Goal: Task Accomplishment & Management: Manage account settings

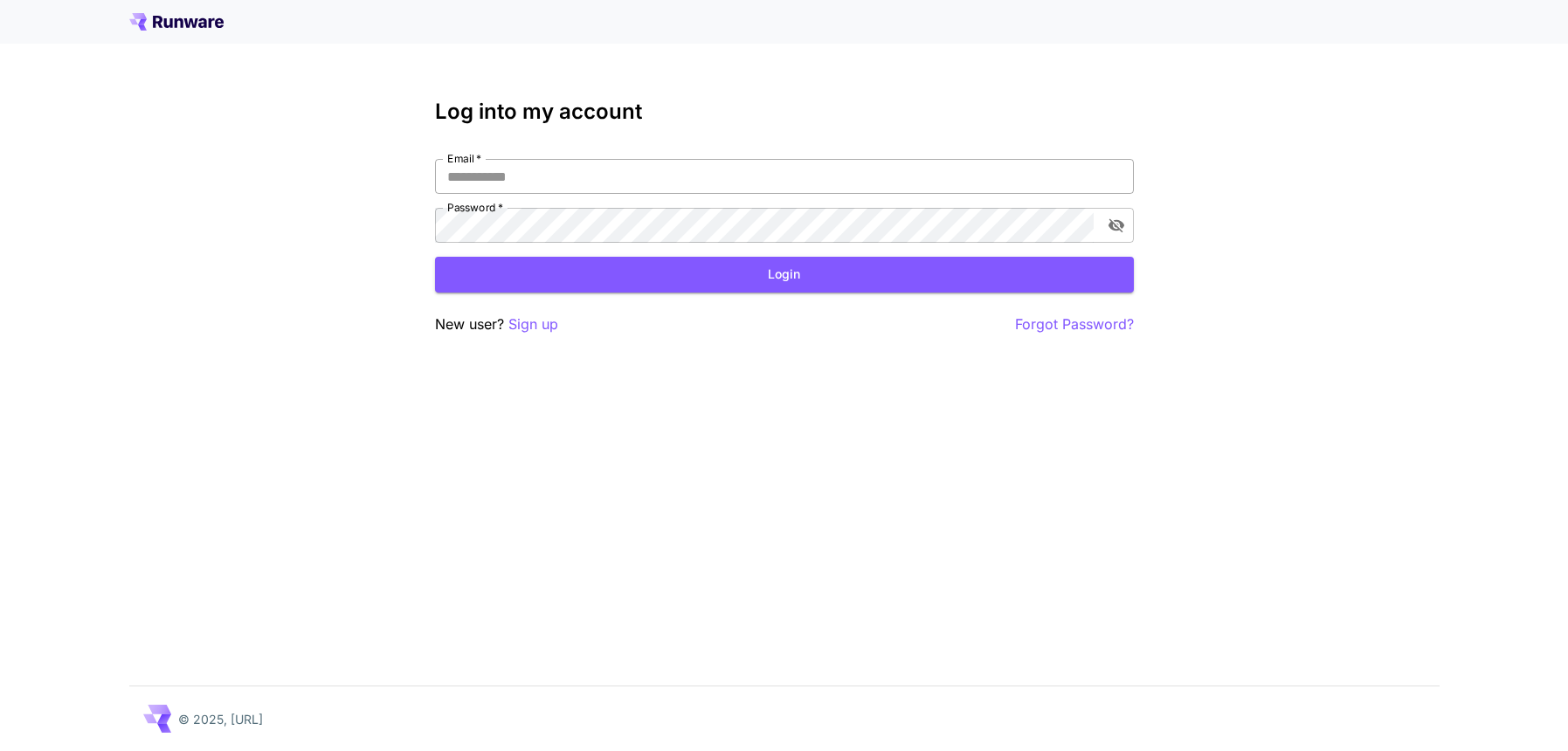
click at [755, 183] on input "Email   *" at bounding box center [784, 176] width 699 height 35
type input "**********"
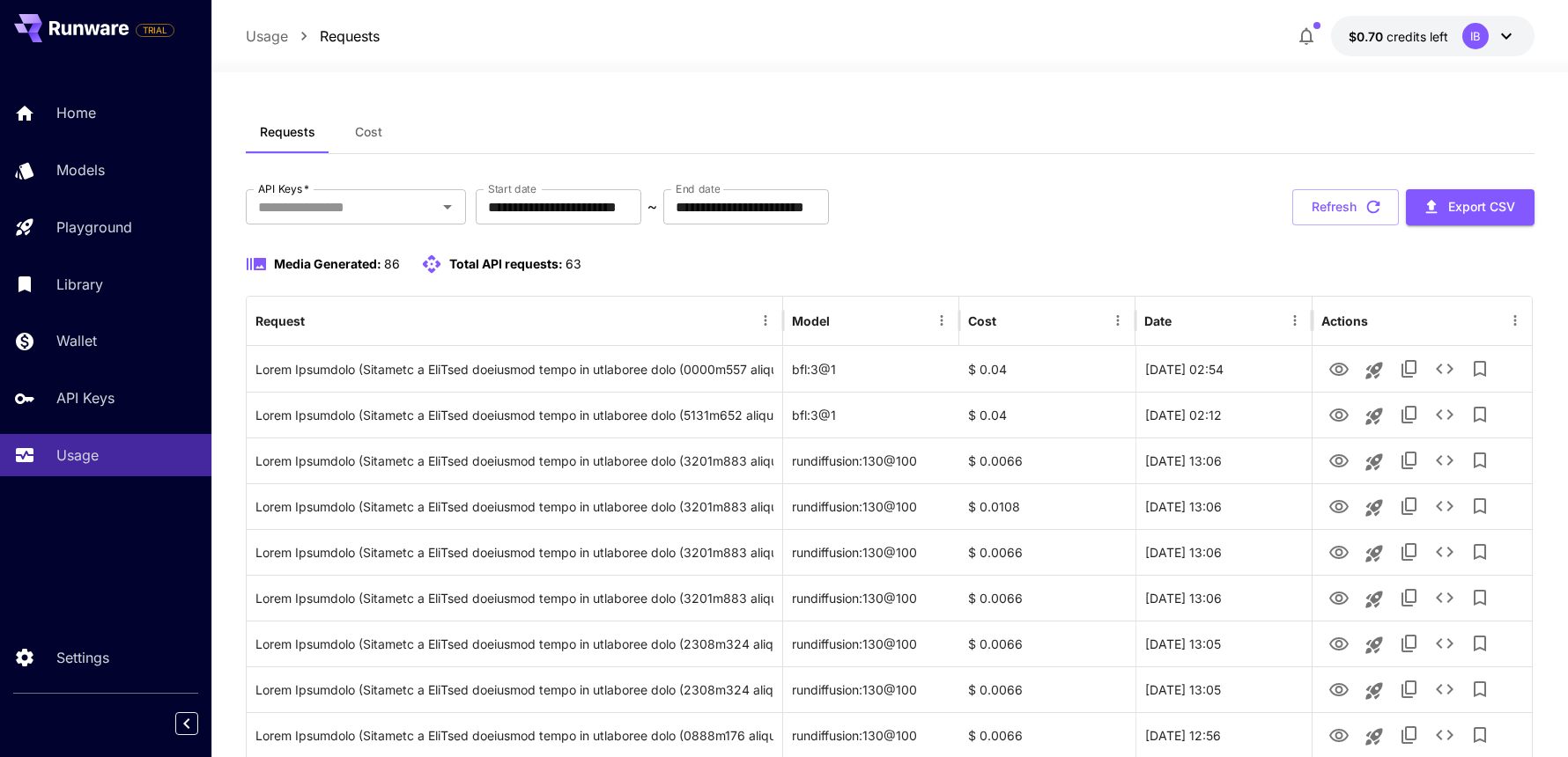
click at [1228, 255] on div "Media Generated: 86 Total API requests: 63" at bounding box center [890, 264] width 1288 height 21
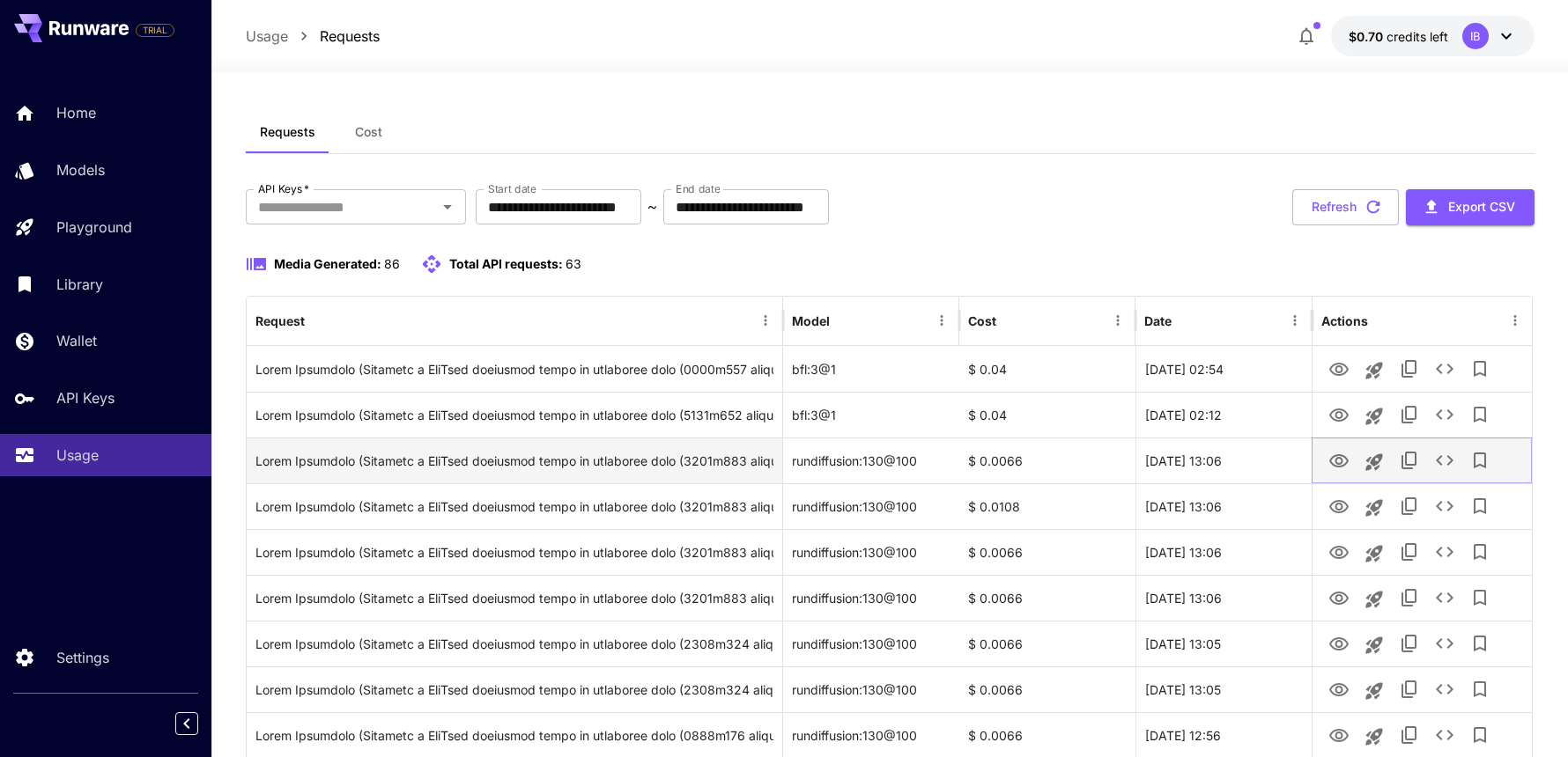
click at [1336, 466] on icon "View" at bounding box center [1339, 461] width 21 height 21
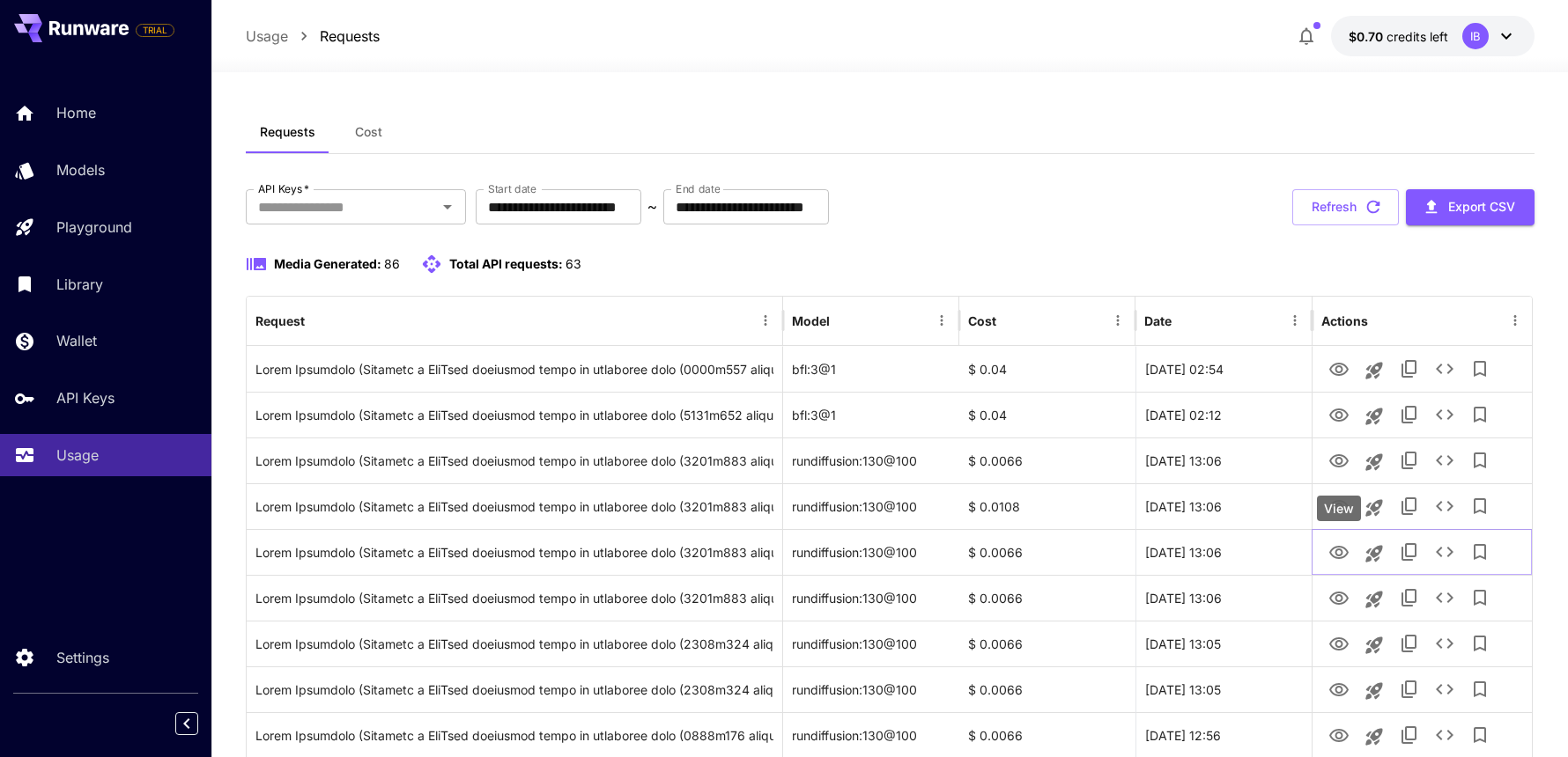
click at [1336, 509] on div "View" at bounding box center [1338, 507] width 44 height 25
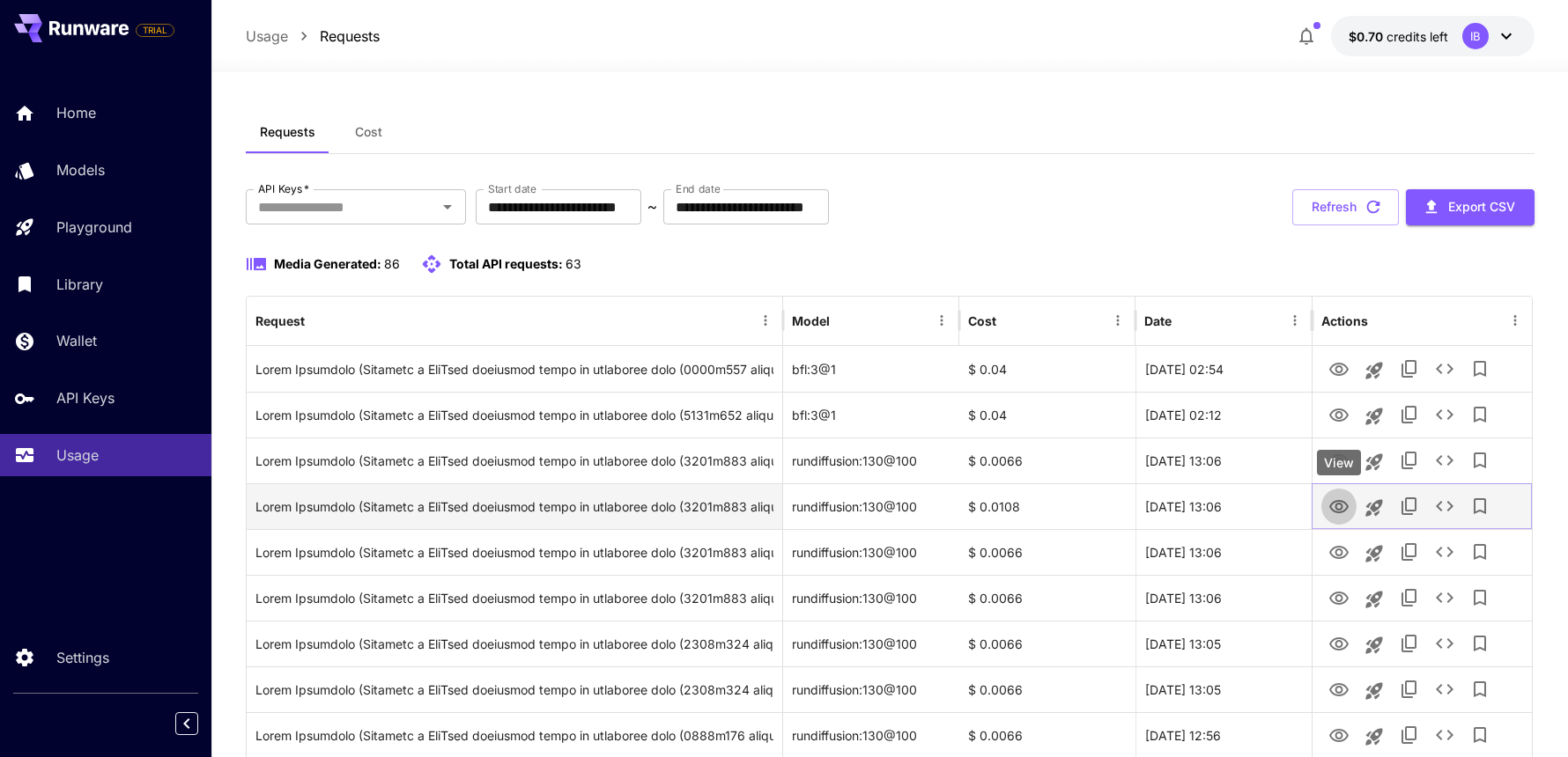
click at [1345, 509] on icon "View" at bounding box center [1339, 507] width 21 height 21
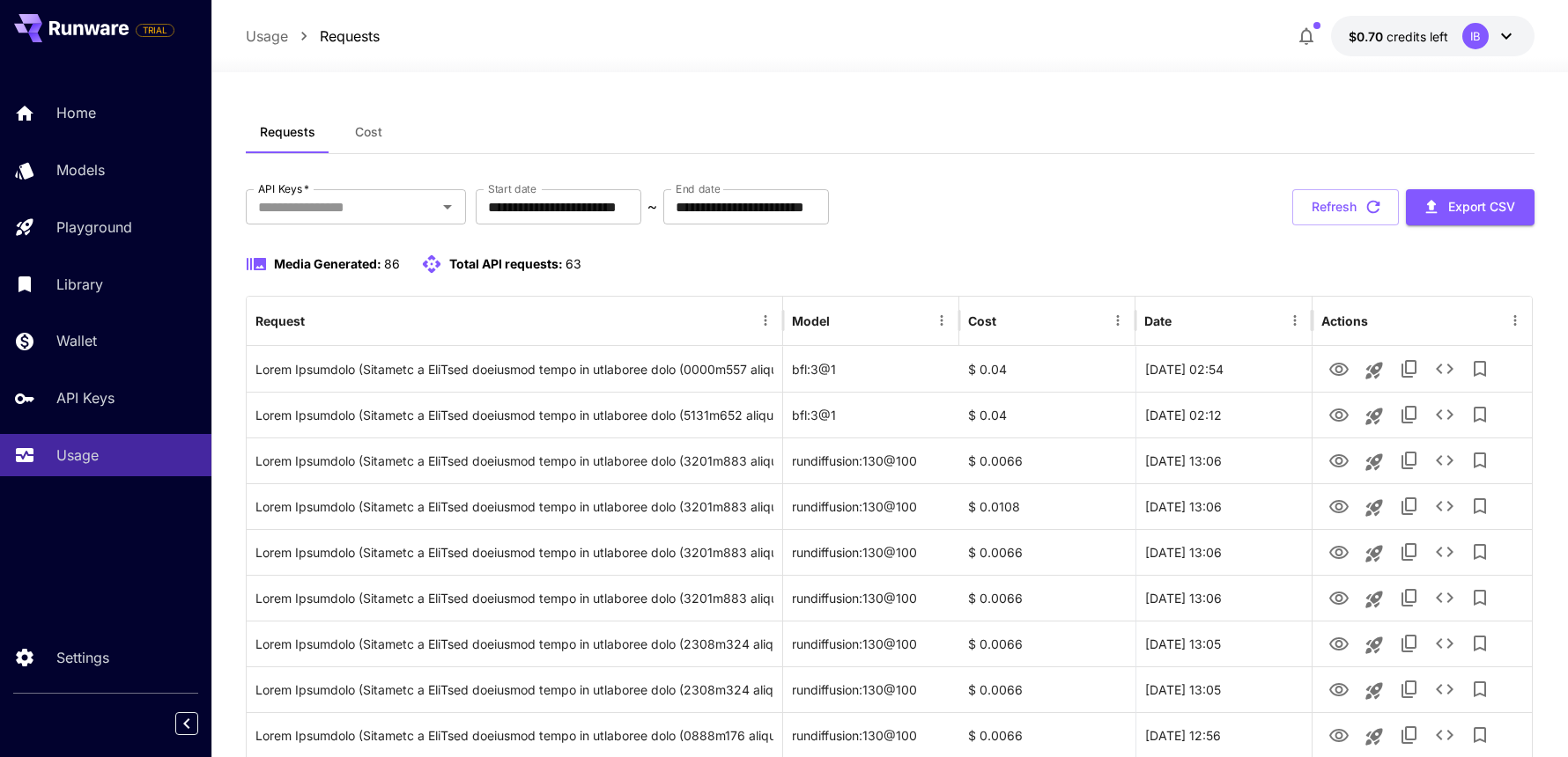
click at [803, 17] on div "Usage Requests $0.70 credits left IB" at bounding box center [890, 35] width 1288 height 40
